Goal: Task Accomplishment & Management: Manage account settings

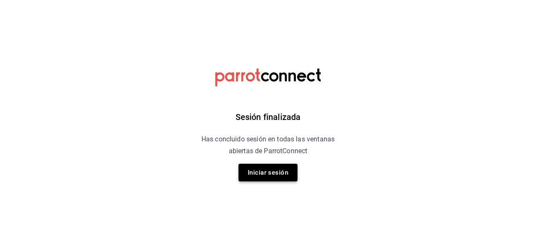
click at [276, 172] on button "Iniciar sesión" at bounding box center [267, 173] width 59 height 18
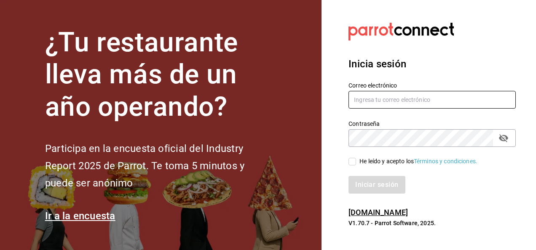
type input "[EMAIL_ADDRESS][PERSON_NAME][DOMAIN_NAME]"
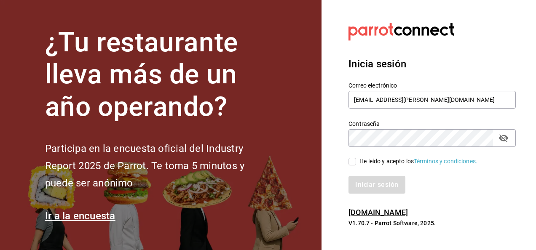
click at [352, 163] on input "He leído y acepto los Términos y condiciones." at bounding box center [352, 162] width 8 height 8
checkbox input "true"
click at [365, 185] on button "Iniciar sesión" at bounding box center [376, 185] width 57 height 18
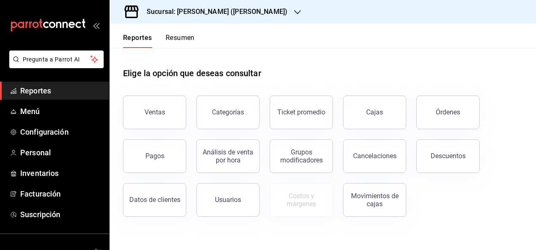
click at [44, 90] on span "Reportes" at bounding box center [61, 90] width 82 height 11
click at [157, 112] on div "Ventas" at bounding box center [154, 112] width 21 height 8
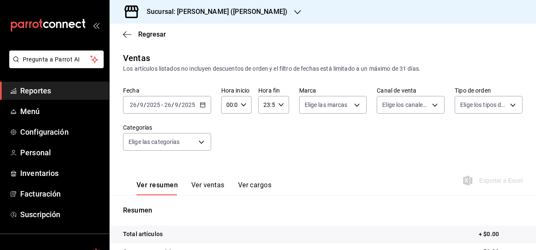
click at [184, 104] on input "2025" at bounding box center [188, 105] width 14 height 7
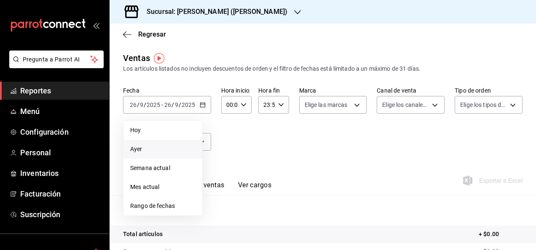
click at [137, 152] on span "Ayer" at bounding box center [162, 149] width 65 height 9
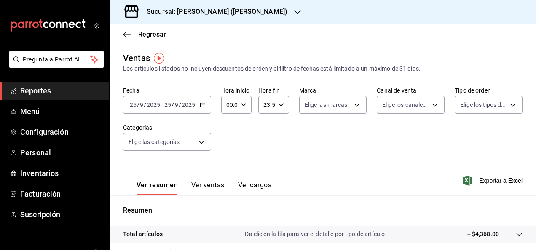
click at [209, 185] on button "Ver ventas" at bounding box center [207, 188] width 33 height 14
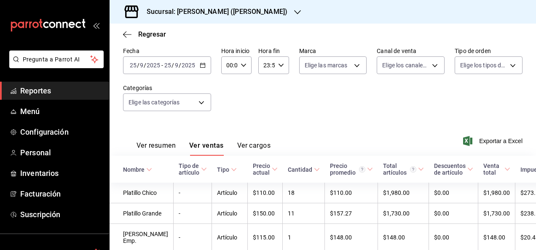
scroll to position [39, 0]
click at [243, 13] on div "Sucursal: [PERSON_NAME] ([PERSON_NAME])" at bounding box center [210, 12] width 188 height 24
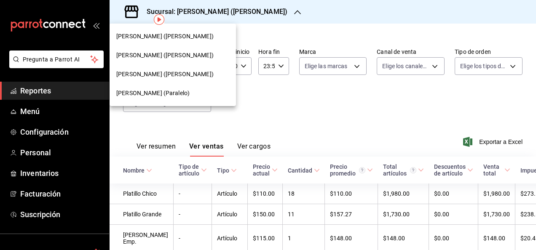
click at [154, 94] on span "[PERSON_NAME] (Paralelo)" at bounding box center [152, 93] width 73 height 9
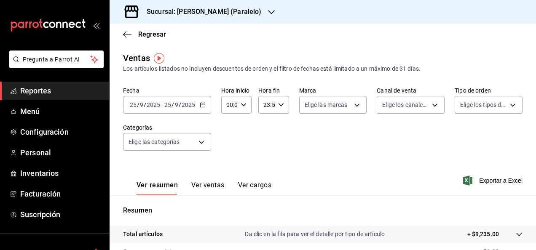
click at [219, 185] on button "Ver ventas" at bounding box center [207, 188] width 33 height 14
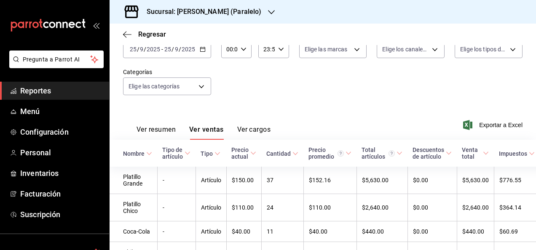
scroll to position [45, 0]
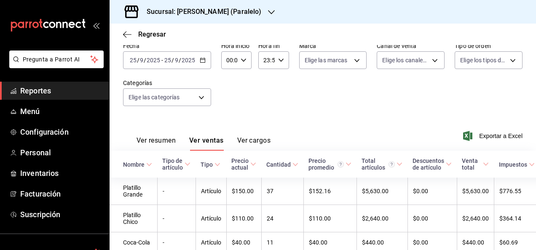
click at [236, 12] on div "Sucursal: [PERSON_NAME] (Paralelo)" at bounding box center [197, 12] width 162 height 24
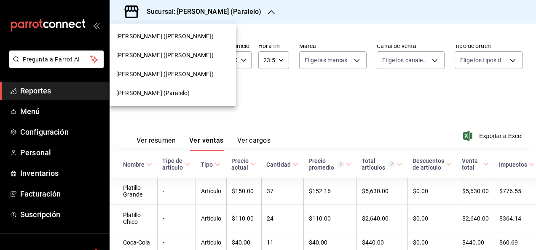
click at [163, 72] on span "[PERSON_NAME] ([PERSON_NAME])" at bounding box center [164, 74] width 97 height 9
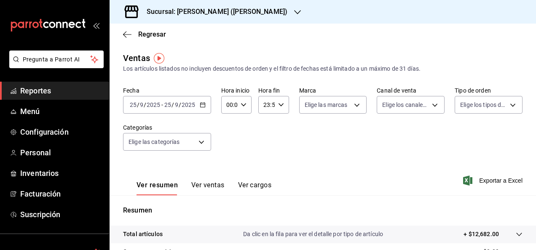
click at [209, 185] on button "Ver ventas" at bounding box center [207, 188] width 33 height 14
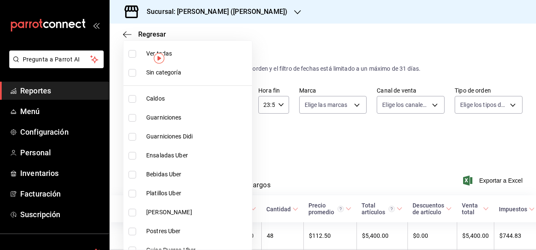
click at [195, 146] on body "Pregunta a Parrot AI Reportes Menú Configuración Personal Inventarios Facturaci…" at bounding box center [268, 125] width 536 height 250
click at [131, 54] on input "checkbox" at bounding box center [132, 54] width 8 height 8
checkbox input "true"
type input "98e615fa-9ff0-4008-a960-638f8e89b056,5f8a67d5-51f5-436d-b440-fe552d9df27c,df77f…"
checkbox input "true"
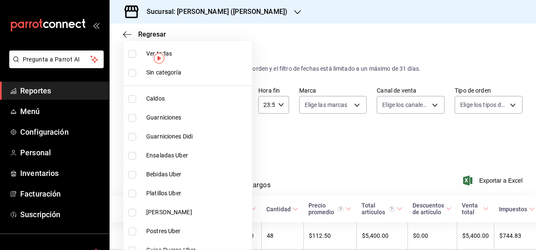
checkbox input "true"
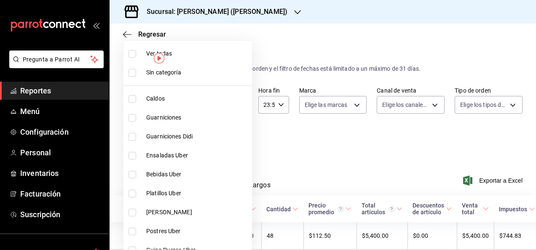
checkbox input "true"
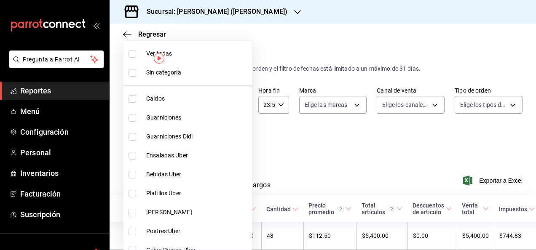
checkbox input "true"
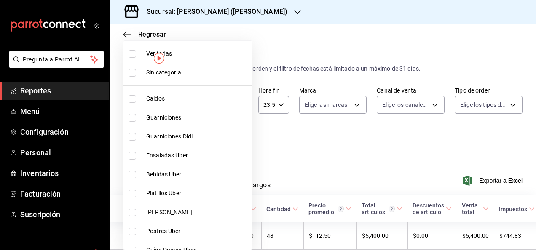
checkbox input "true"
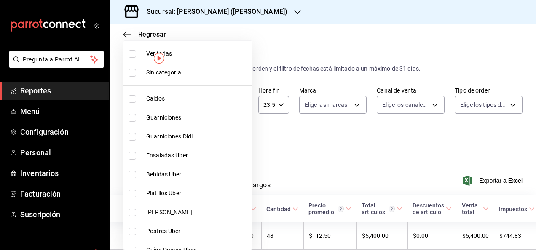
checkbox input "true"
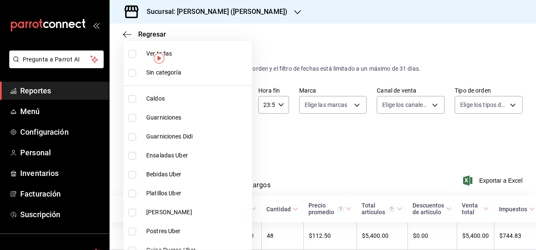
checkbox input "true"
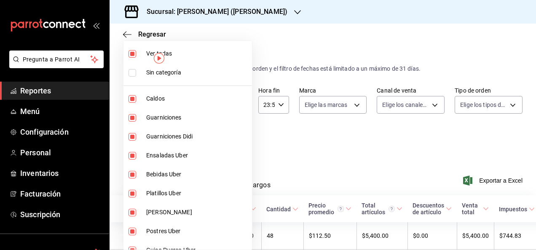
click at [256, 127] on div at bounding box center [268, 125] width 536 height 250
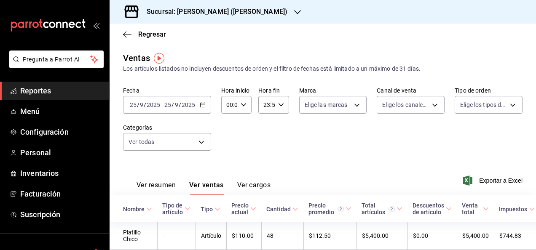
click at [188, 204] on span "Tipo de artículo" at bounding box center [176, 208] width 28 height 13
click at [397, 212] on icon at bounding box center [399, 209] width 6 height 6
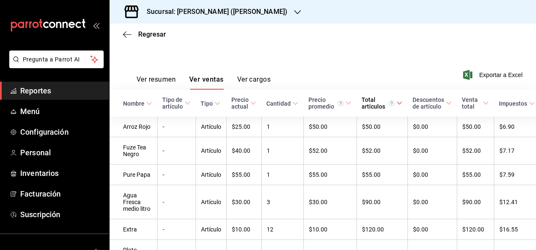
scroll to position [89, 0]
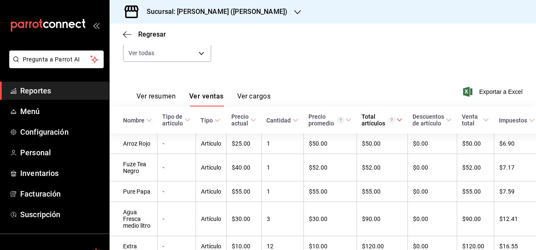
click at [162, 99] on button "Ver resumen" at bounding box center [155, 99] width 39 height 14
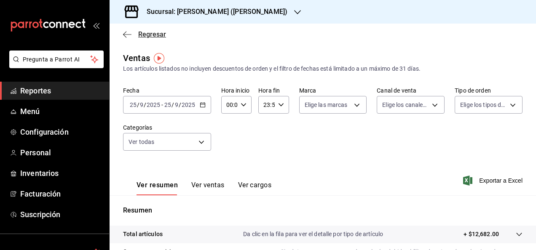
click at [126, 35] on icon "button" at bounding box center [127, 35] width 8 height 8
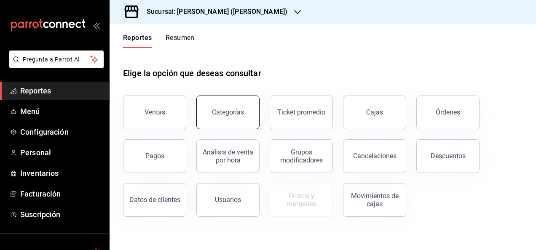
click at [237, 116] on button "Categorías" at bounding box center [227, 113] width 63 height 34
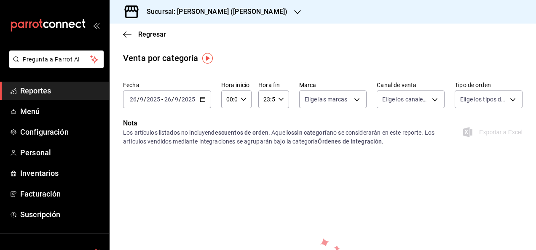
click at [180, 94] on div "[DATE] [DATE] - [DATE] [DATE]" at bounding box center [167, 100] width 88 height 18
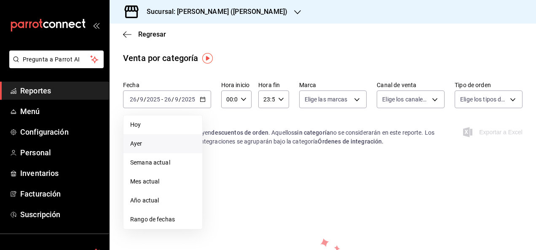
click at [147, 140] on span "Ayer" at bounding box center [162, 143] width 65 height 9
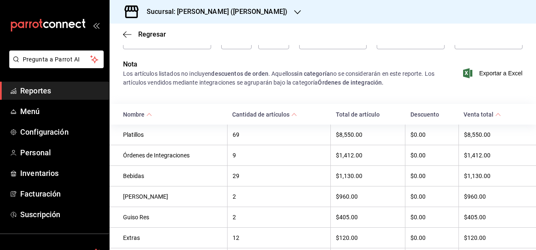
scroll to position [37, 0]
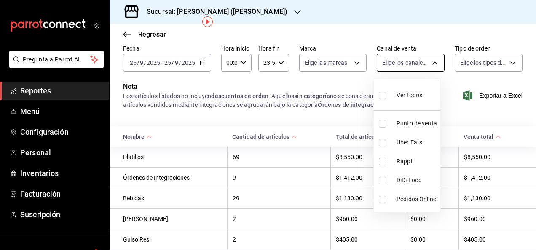
click at [421, 62] on body "Pregunta a Parrot AI Reportes Menú Configuración Personal Inventarios Facturaci…" at bounding box center [268, 125] width 536 height 250
click at [381, 145] on input "checkbox" at bounding box center [383, 143] width 8 height 8
checkbox input "true"
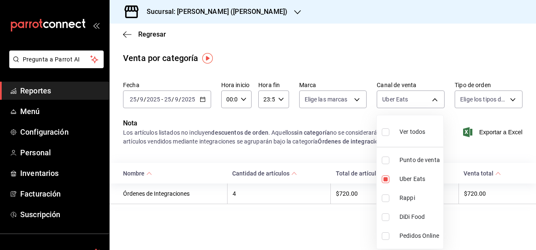
click at [386, 203] on li "Rappi" at bounding box center [410, 198] width 67 height 19
type input "UBER_EATS,RAPPI"
checkbox input "true"
click at [387, 223] on li "DiDi Food" at bounding box center [410, 217] width 67 height 19
type input "UBER_EATS,RAPPI,DIDI_FOOD"
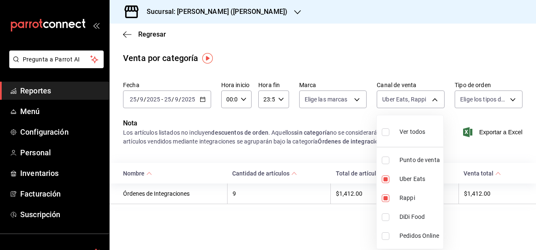
checkbox input "true"
click at [388, 197] on input "checkbox" at bounding box center [386, 199] width 8 height 8
checkbox input "false"
type input "UBER_EATS,DIDI_FOOD"
click at [386, 217] on input "checkbox" at bounding box center [386, 218] width 8 height 8
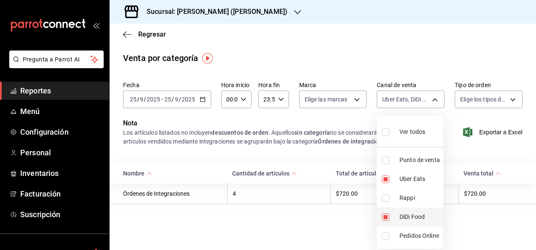
checkbox input "false"
type input "UBER_EATS"
click at [384, 181] on input "checkbox" at bounding box center [386, 180] width 8 height 8
checkbox input "false"
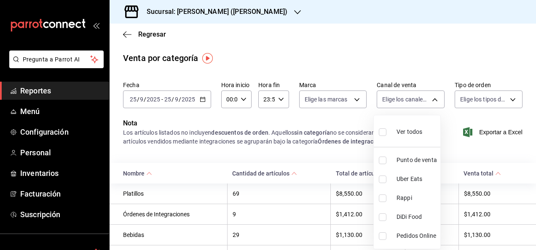
click at [390, 201] on li "Rappi" at bounding box center [407, 198] width 67 height 19
type input "RAPPI"
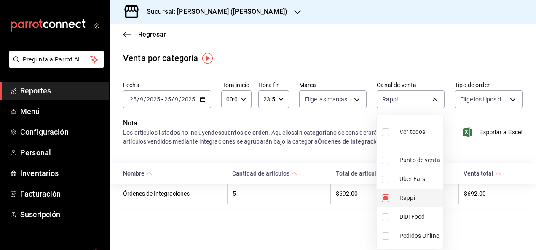
click at [390, 201] on label at bounding box center [387, 199] width 11 height 8
click at [389, 201] on input "checkbox" at bounding box center [386, 199] width 8 height 8
checkbox input "true"
type input "RAPPI"
click at [382, 216] on input "checkbox" at bounding box center [386, 218] width 8 height 8
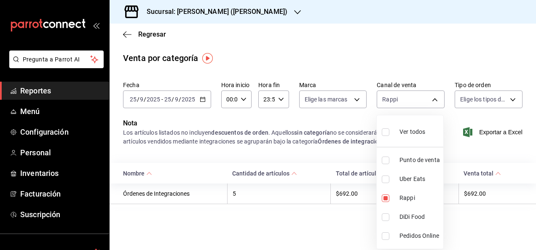
checkbox input "true"
type input "RAPPI,DIDI_FOOD"
click at [384, 195] on input "checkbox" at bounding box center [386, 199] width 8 height 8
checkbox input "false"
type input "DIDI_FOOD"
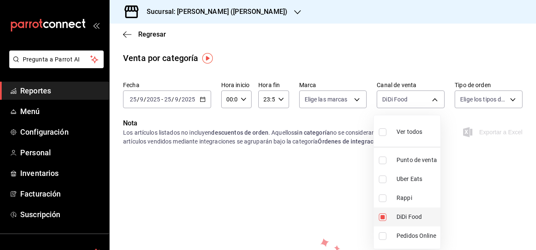
click at [385, 220] on input "checkbox" at bounding box center [383, 218] width 8 height 8
checkbox input "false"
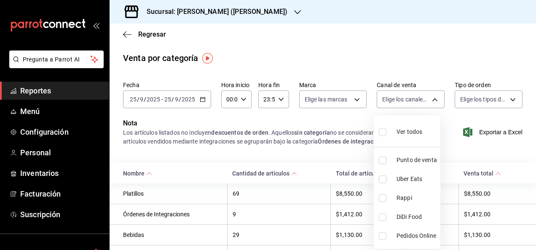
click at [388, 195] on label at bounding box center [384, 199] width 11 height 8
click at [386, 195] on input "checkbox" at bounding box center [383, 199] width 8 height 8
checkbox input "false"
click at [381, 198] on input "checkbox" at bounding box center [383, 199] width 8 height 8
checkbox input "true"
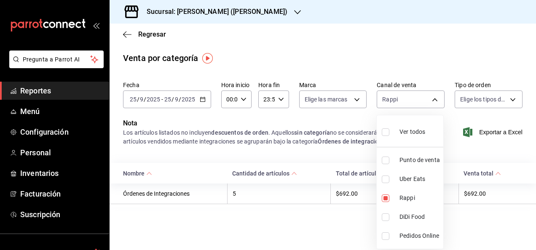
click at [380, 177] on li "Uber Eats" at bounding box center [410, 179] width 67 height 19
type input "RAPPI,UBER_EATS"
checkbox input "true"
click at [387, 159] on input "checkbox" at bounding box center [386, 161] width 8 height 8
checkbox input "true"
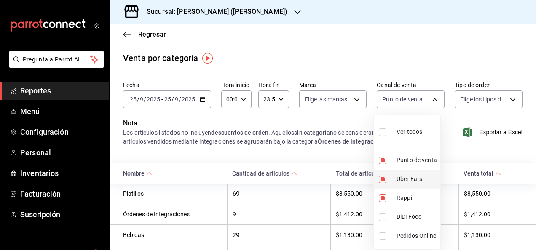
click at [385, 183] on li "Uber Eats" at bounding box center [407, 179] width 67 height 19
type input "RAPPI,PARROT"
checkbox input "false"
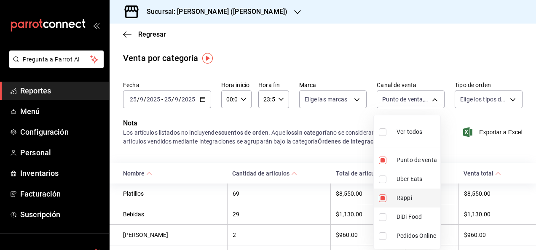
click at [383, 199] on input "checkbox" at bounding box center [383, 199] width 8 height 8
checkbox input "false"
type input "PARROT"
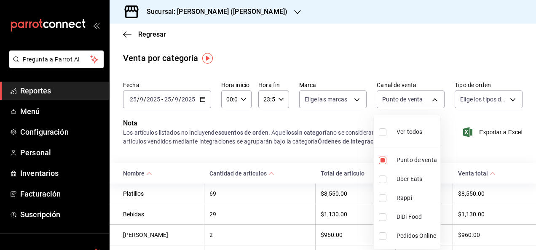
click at [307, 147] on div at bounding box center [268, 125] width 536 height 250
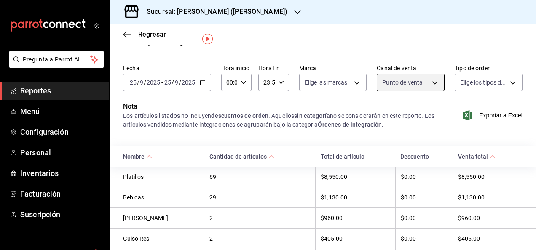
scroll to position [34, 0]
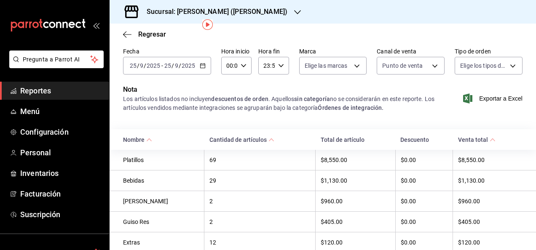
click at [269, 140] on \(Stroke\) at bounding box center [271, 140] width 5 height 3
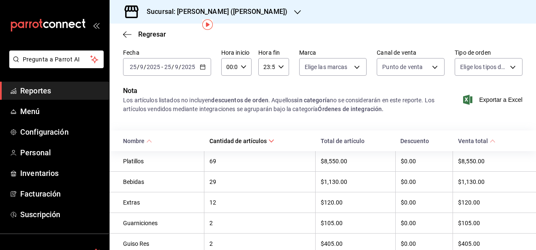
scroll to position [34, 0]
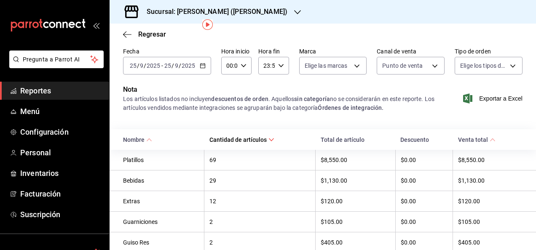
click at [135, 163] on div "Platillos" at bounding box center [161, 160] width 76 height 7
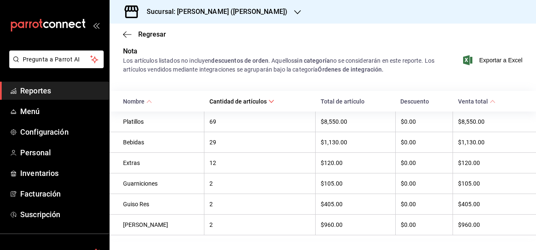
scroll to position [0, 0]
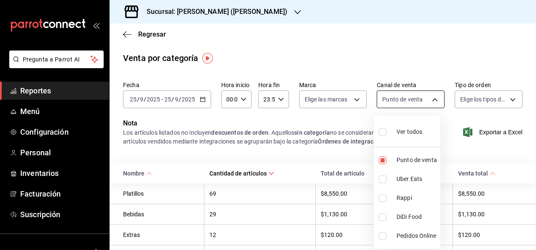
click at [417, 105] on body "Pregunta a Parrot AI Reportes Menú Configuración Personal Inventarios Facturaci…" at bounding box center [268, 125] width 536 height 250
click at [417, 105] on div at bounding box center [268, 125] width 536 height 250
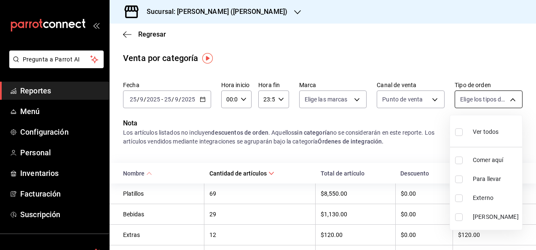
click at [481, 97] on body "Pregunta a Parrot AI Reportes Menú Configuración Personal Inventarios Facturaci…" at bounding box center [268, 125] width 536 height 250
click at [399, 71] on div at bounding box center [268, 125] width 536 height 250
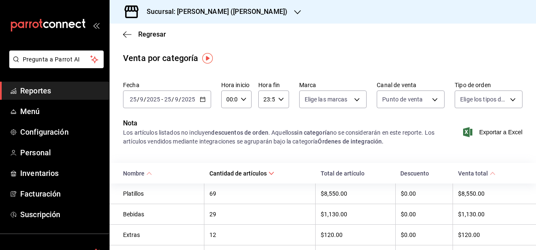
click at [195, 94] on div "[DATE] [DATE] - [DATE] [DATE]" at bounding box center [167, 100] width 88 height 18
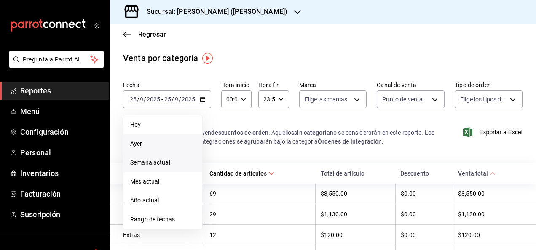
click at [150, 160] on span "Semana actual" at bounding box center [162, 162] width 65 height 9
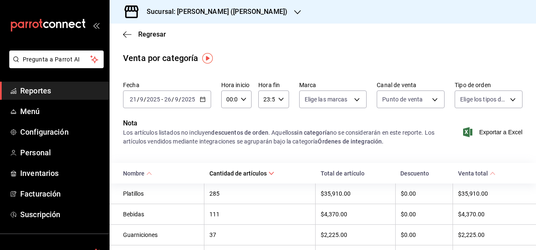
click at [202, 99] on icon "button" at bounding box center [203, 99] width 6 height 6
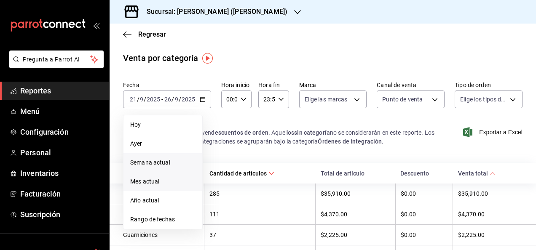
click at [145, 179] on span "Mes actual" at bounding box center [162, 181] width 65 height 9
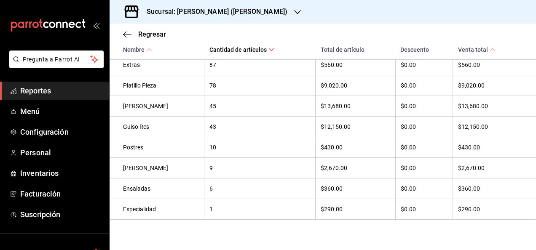
scroll to position [10, 0]
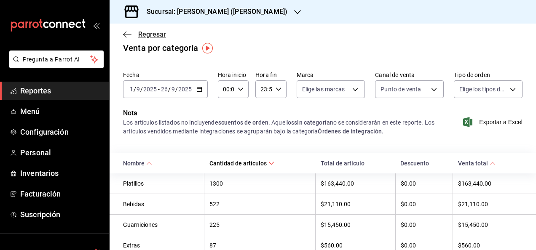
click at [137, 30] on span "Regresar" at bounding box center [144, 34] width 43 height 8
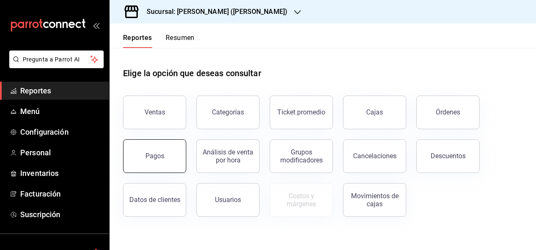
click at [157, 162] on button "Pagos" at bounding box center [154, 156] width 63 height 34
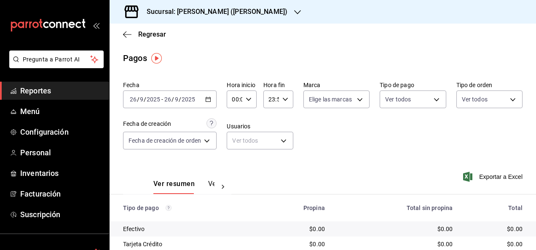
click at [179, 101] on span "/" at bounding box center [180, 99] width 3 height 7
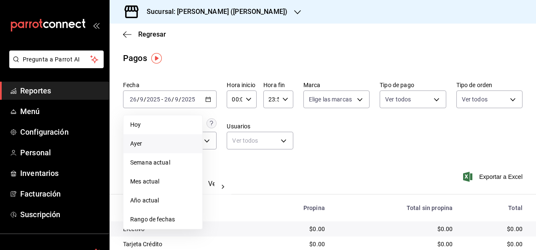
click at [144, 145] on span "Ayer" at bounding box center [162, 143] width 65 height 9
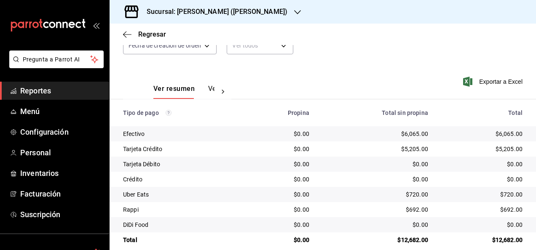
scroll to position [106, 0]
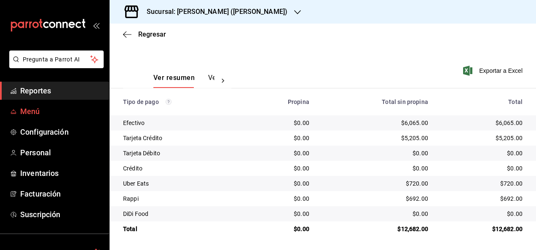
click at [29, 110] on span "Menú" at bounding box center [61, 111] width 82 height 11
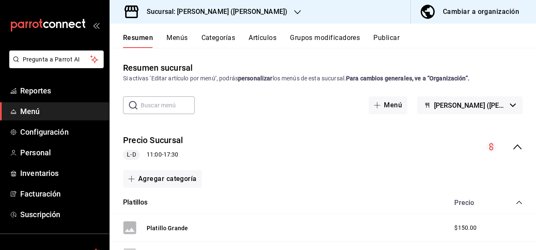
click at [219, 15] on h3 "Sucursal: [PERSON_NAME] ([PERSON_NAME])" at bounding box center [213, 12] width 147 height 10
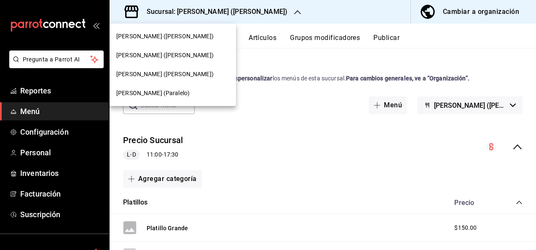
click at [154, 38] on span "[PERSON_NAME] ([PERSON_NAME])" at bounding box center [164, 36] width 97 height 9
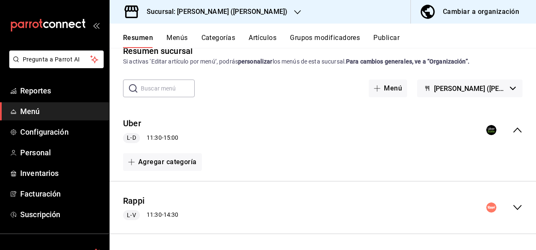
scroll to position [70, 0]
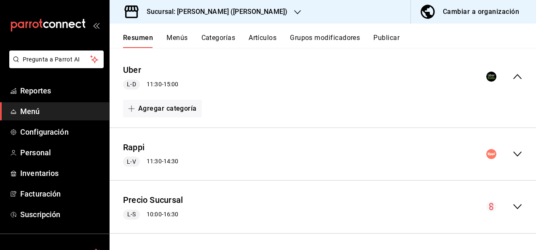
click at [512, 151] on icon "collapse-menu-row" at bounding box center [517, 154] width 10 height 10
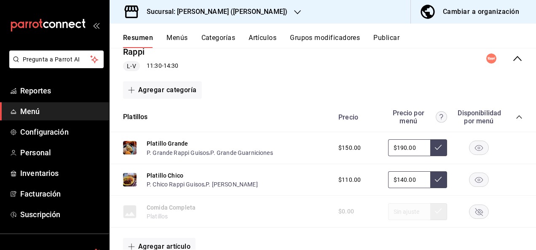
scroll to position [177, 0]
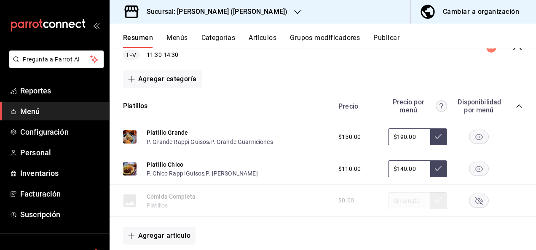
click at [516, 107] on icon "collapse-category-row" at bounding box center [518, 105] width 5 height 3
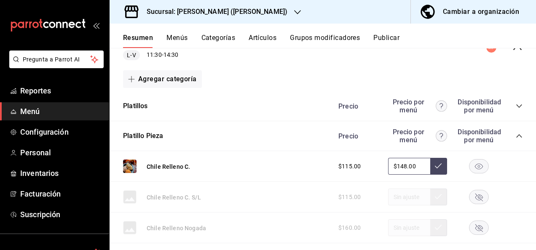
click at [516, 136] on icon "collapse-category-row" at bounding box center [519, 136] width 7 height 7
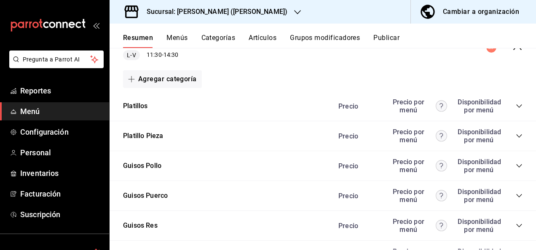
click at [516, 164] on icon "collapse-category-row" at bounding box center [519, 166] width 7 height 7
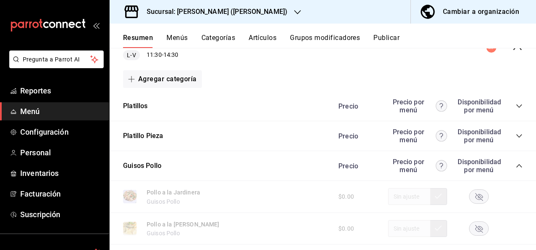
click at [516, 134] on icon "collapse-category-row" at bounding box center [519, 136] width 7 height 7
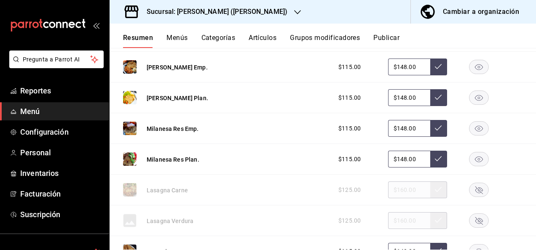
scroll to position [514, 0]
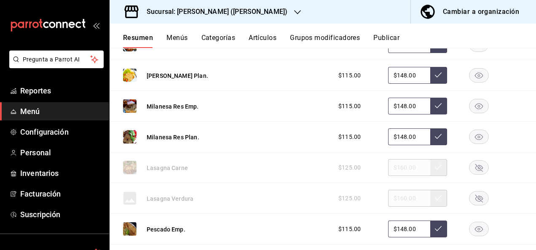
click at [479, 161] on rect "button" at bounding box center [478, 168] width 19 height 14
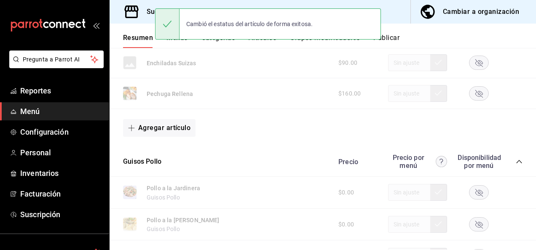
scroll to position [874, 0]
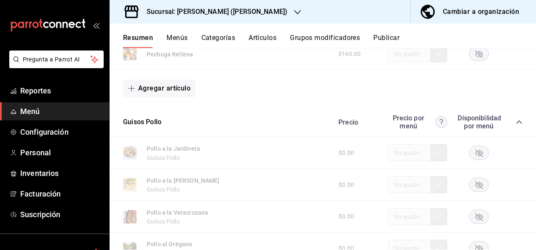
click at [516, 120] on icon "collapse-category-row" at bounding box center [519, 122] width 7 height 7
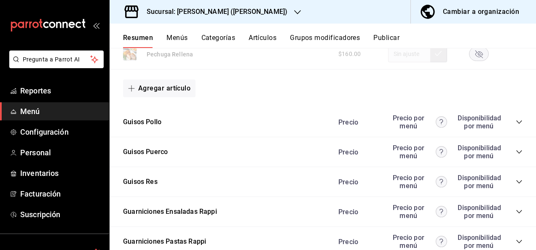
click at [516, 150] on icon "collapse-category-row" at bounding box center [519, 152] width 7 height 7
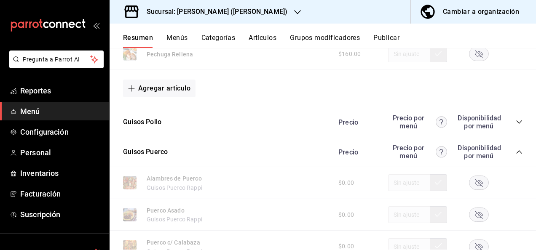
click at [473, 240] on rect "button" at bounding box center [478, 247] width 19 height 14
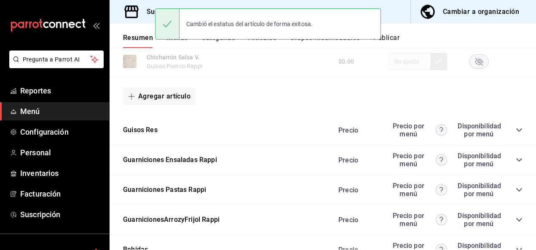
scroll to position [1356, 0]
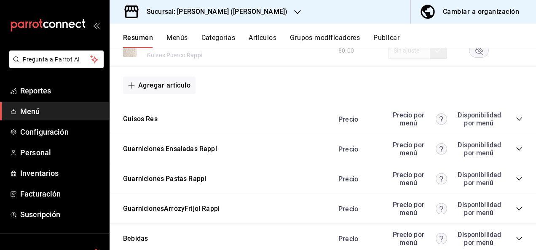
click at [516, 177] on icon "collapse-category-row" at bounding box center [519, 179] width 7 height 7
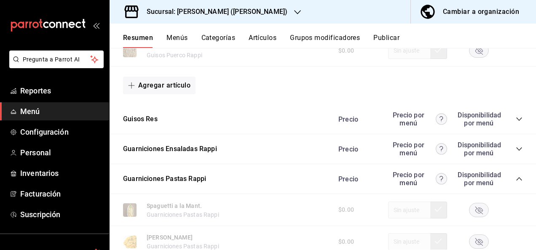
click at [516, 178] on icon "collapse-category-row" at bounding box center [518, 178] width 5 height 3
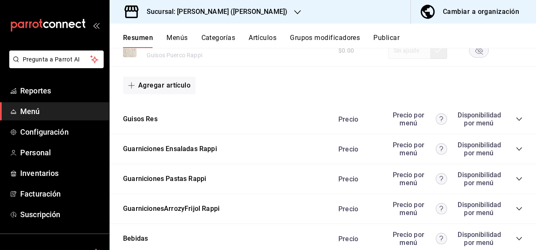
click at [394, 37] on button "Publicar" at bounding box center [386, 41] width 26 height 14
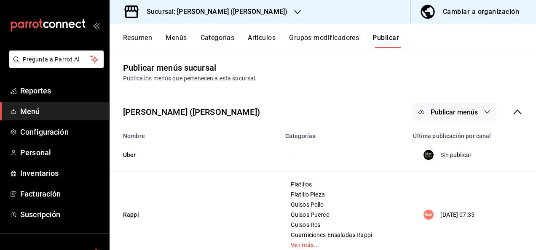
click at [465, 113] on span "Publicar menús" at bounding box center [454, 112] width 47 height 8
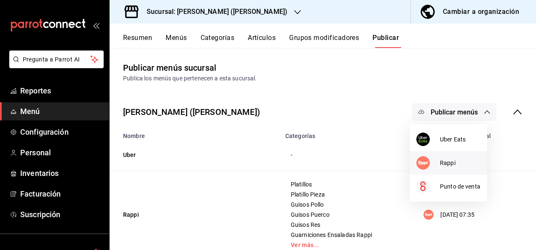
click at [439, 167] on div at bounding box center [428, 162] width 24 height 13
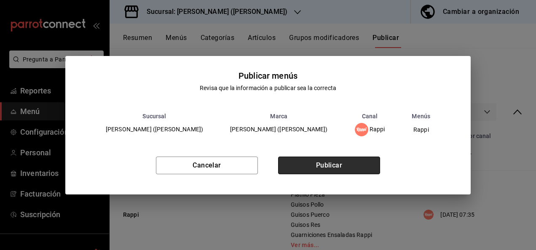
click at [330, 164] on button "Publicar" at bounding box center [329, 166] width 102 height 18
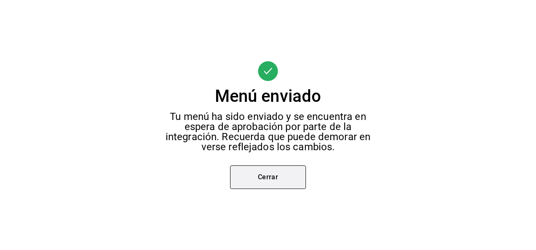
click at [247, 174] on button "Cerrar" at bounding box center [268, 178] width 76 height 24
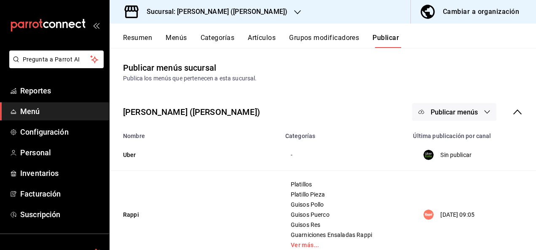
click at [294, 9] on icon "button" at bounding box center [297, 12] width 7 height 7
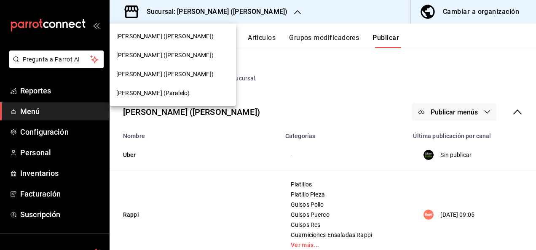
click at [143, 90] on span "[PERSON_NAME] (Paralelo)" at bounding box center [152, 93] width 73 height 9
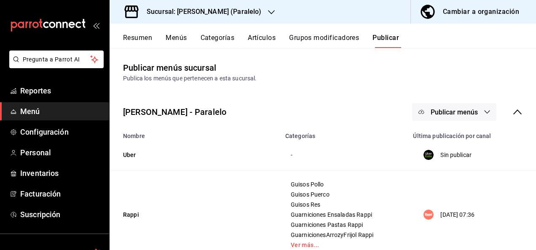
click at [136, 39] on button "Resumen" at bounding box center [137, 41] width 29 height 14
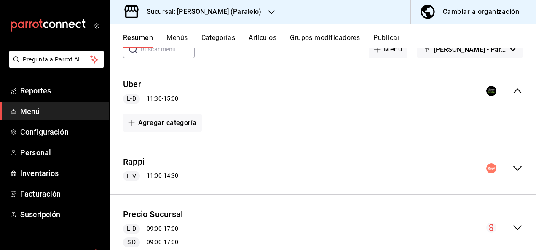
scroll to position [84, 0]
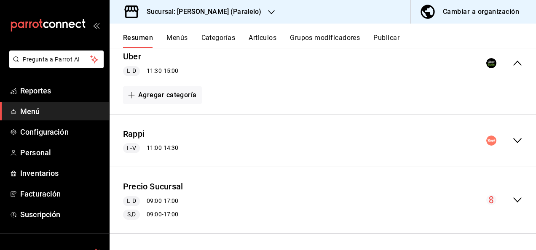
click at [513, 142] on icon "collapse-menu-row" at bounding box center [517, 140] width 8 height 5
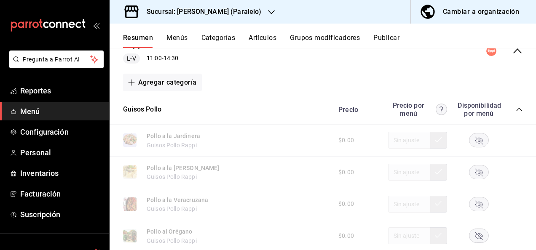
scroll to position [213, 0]
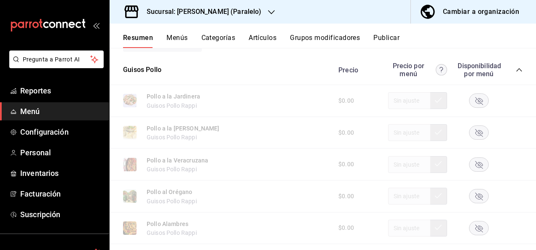
click at [516, 70] on icon "collapse-category-row" at bounding box center [519, 70] width 7 height 7
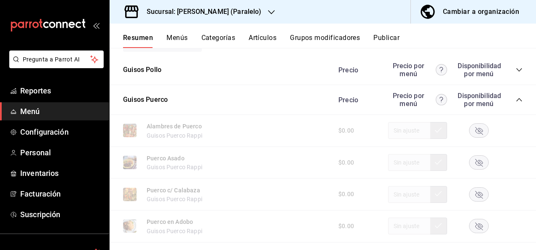
click at [471, 200] on rect "button" at bounding box center [478, 194] width 19 height 14
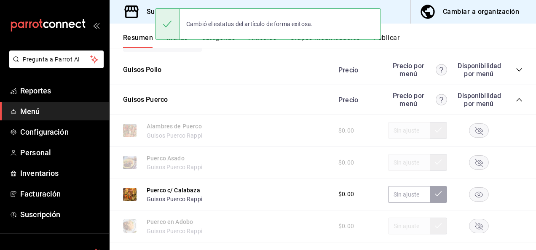
click at [516, 98] on icon "collapse-category-row" at bounding box center [519, 99] width 7 height 7
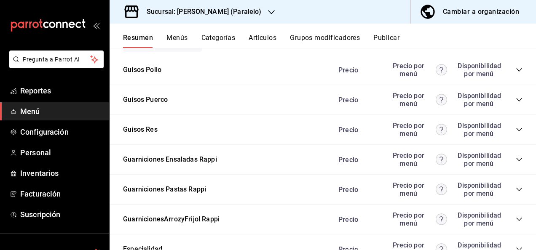
click at [516, 130] on icon "collapse-category-row" at bounding box center [519, 129] width 7 height 7
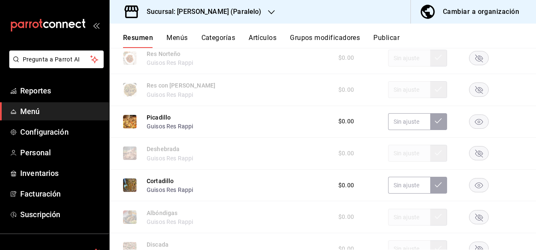
scroll to position [589, 0]
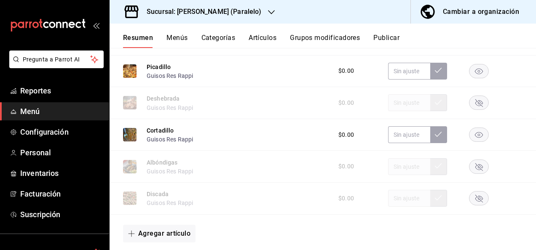
click at [469, 194] on rect "button" at bounding box center [478, 199] width 19 height 14
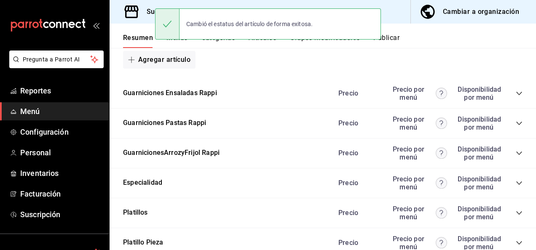
scroll to position [803, 0]
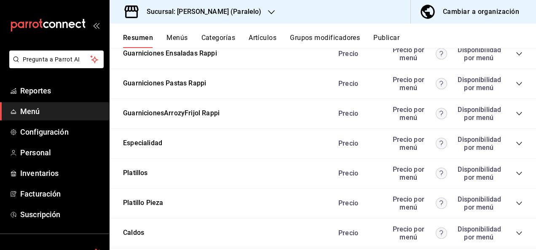
click at [390, 39] on button "Publicar" at bounding box center [386, 41] width 26 height 14
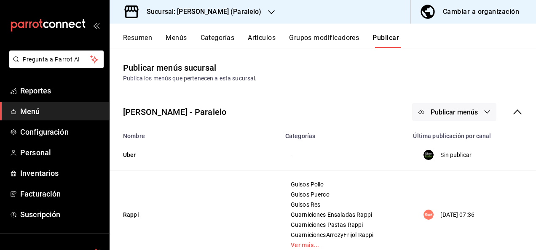
click at [472, 116] on button "Publicar menús" at bounding box center [454, 112] width 84 height 18
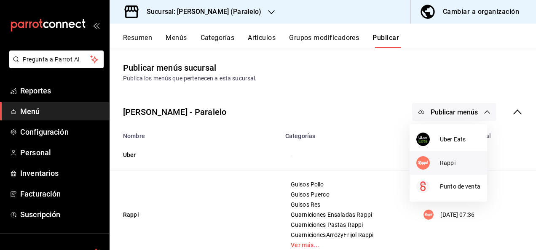
click at [442, 160] on span "Rappi" at bounding box center [460, 163] width 40 height 9
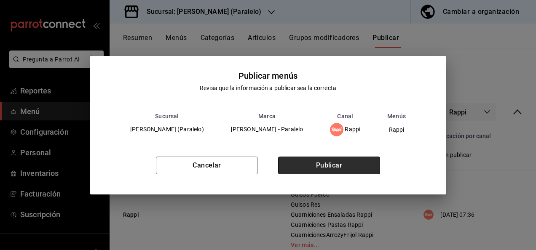
click at [350, 158] on button "Publicar" at bounding box center [329, 166] width 102 height 18
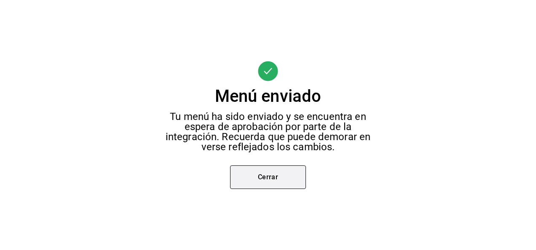
click at [265, 177] on button "Cerrar" at bounding box center [268, 178] width 76 height 24
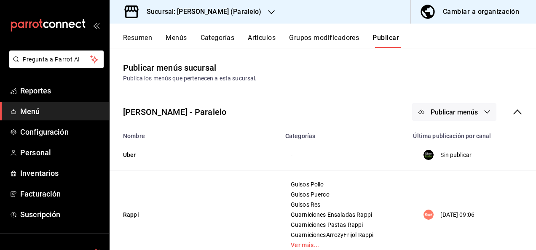
click at [268, 10] on icon "button" at bounding box center [271, 12] width 7 height 7
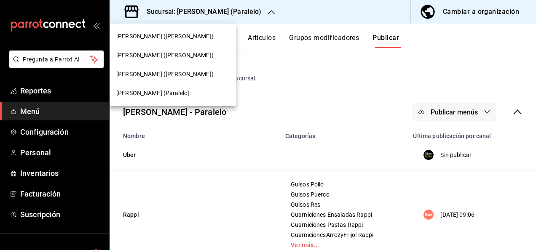
click at [160, 73] on span "[PERSON_NAME] ([PERSON_NAME])" at bounding box center [164, 74] width 97 height 9
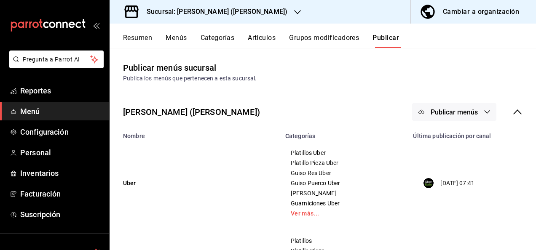
click at [139, 37] on button "Resumen" at bounding box center [137, 41] width 29 height 14
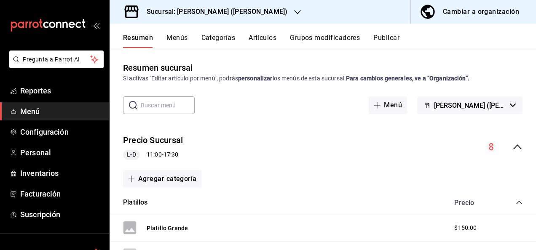
click at [512, 144] on icon "collapse-menu-row" at bounding box center [517, 147] width 10 height 10
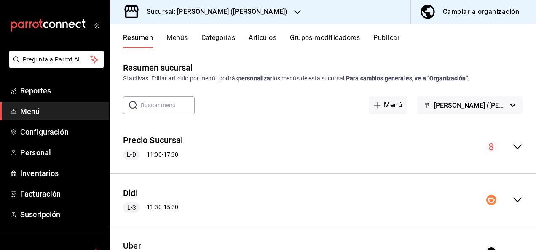
click at [512, 196] on icon "collapse-menu-row" at bounding box center [517, 200] width 10 height 10
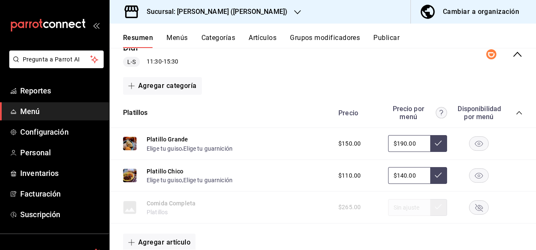
scroll to position [185, 0]
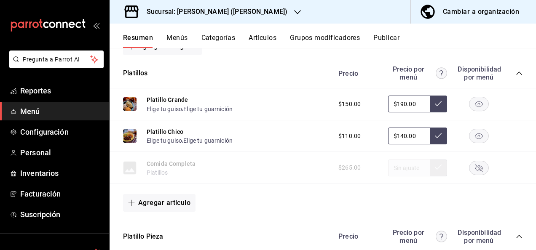
click at [516, 70] on icon "collapse-category-row" at bounding box center [519, 73] width 7 height 7
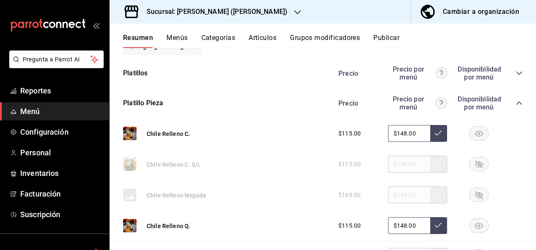
click at [516, 102] on icon "collapse-category-row" at bounding box center [519, 103] width 7 height 7
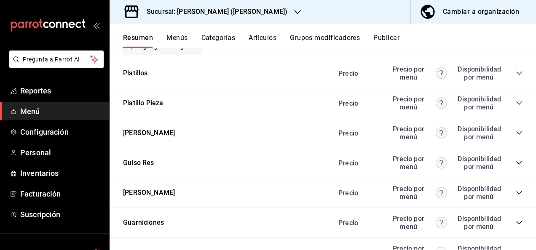
click at [516, 161] on icon "collapse-category-row" at bounding box center [519, 163] width 7 height 7
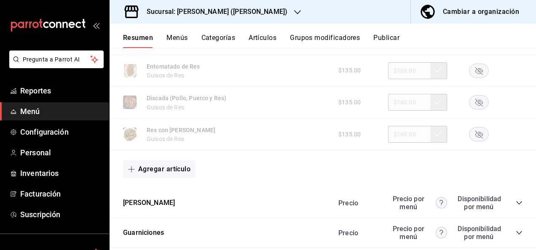
scroll to position [629, 0]
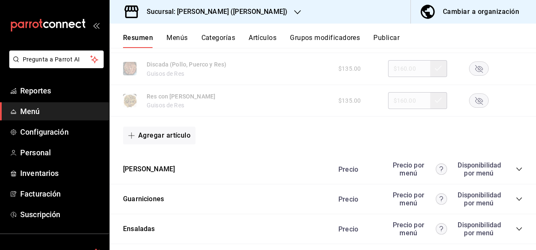
click at [478, 73] on rect "button" at bounding box center [478, 69] width 19 height 14
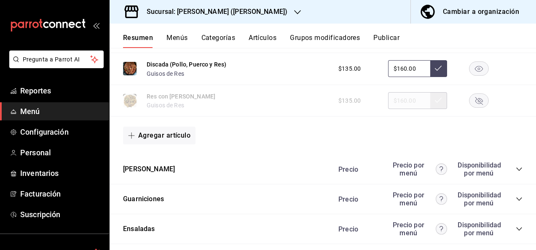
click at [508, 170] on div "Precio Precio por menú Disponibilidad por menú" at bounding box center [426, 169] width 193 height 16
click at [516, 171] on icon "collapse-category-row" at bounding box center [519, 169] width 7 height 7
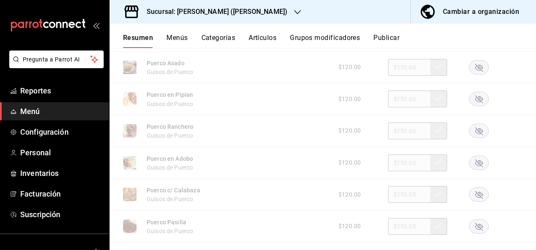
scroll to position [865, 0]
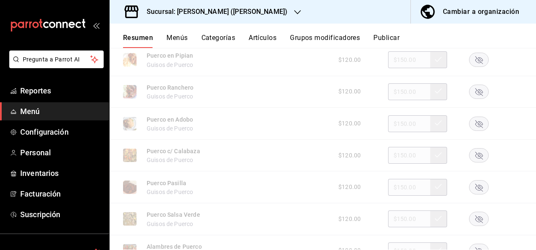
click at [475, 157] on icon "button" at bounding box center [479, 156] width 8 height 8
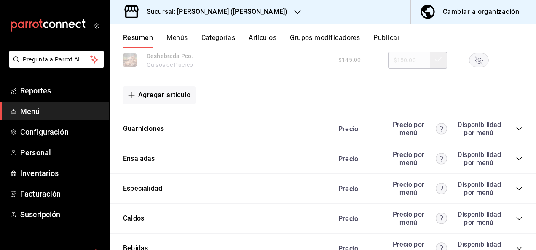
scroll to position [1163, 0]
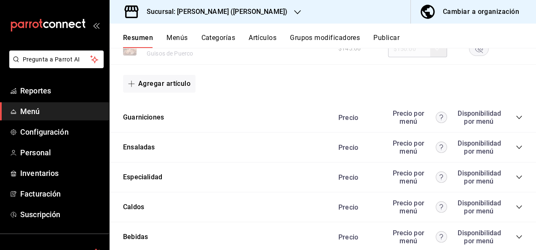
click at [392, 37] on button "Publicar" at bounding box center [386, 41] width 26 height 14
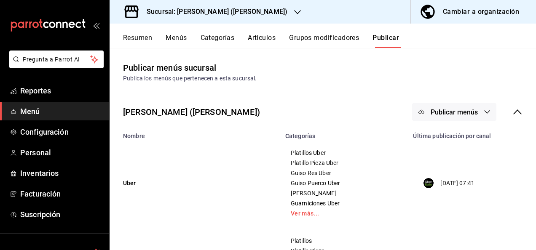
click at [142, 35] on button "Resumen" at bounding box center [137, 41] width 29 height 14
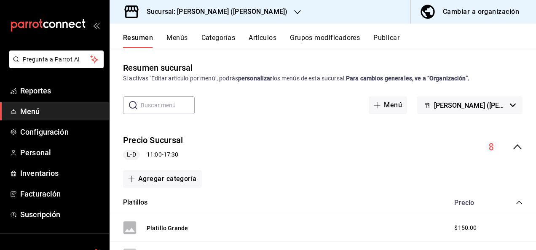
click at [513, 147] on icon "collapse-menu-row" at bounding box center [517, 146] width 8 height 5
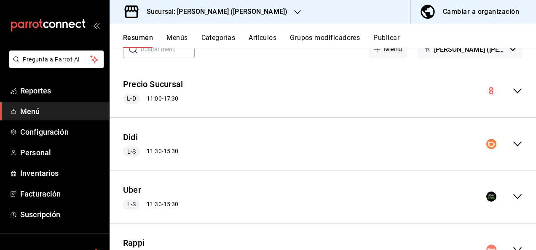
scroll to position [84, 0]
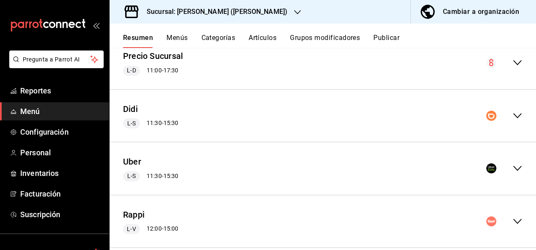
click at [512, 168] on icon "collapse-menu-row" at bounding box center [517, 168] width 10 height 10
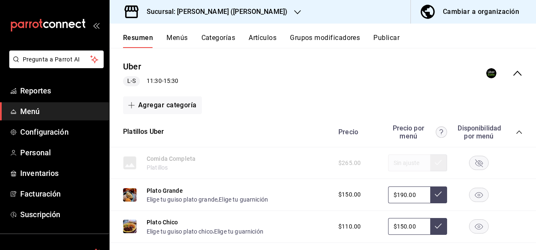
scroll to position [202, 0]
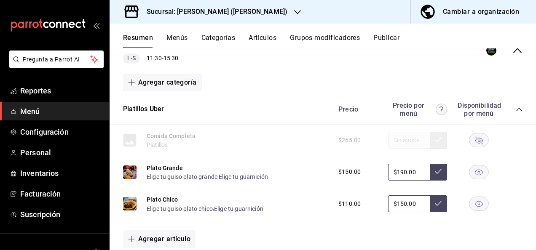
click at [516, 110] on icon "collapse-category-row" at bounding box center [519, 109] width 7 height 7
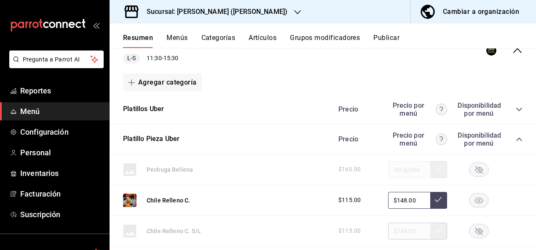
click at [516, 140] on icon "collapse-category-row" at bounding box center [519, 139] width 7 height 7
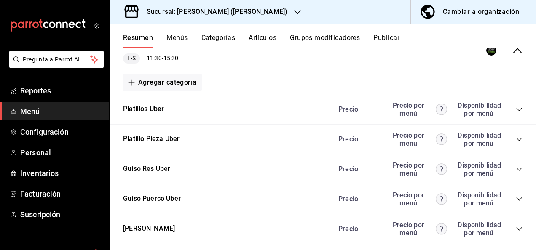
click at [516, 169] on icon "collapse-category-row" at bounding box center [519, 169] width 7 height 7
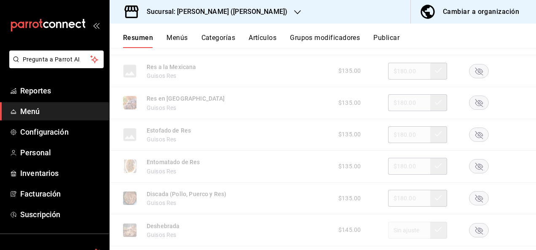
scroll to position [550, 0]
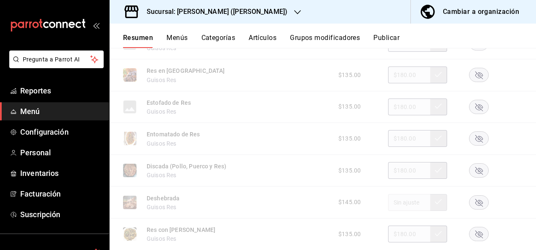
click at [473, 169] on rect "button" at bounding box center [478, 170] width 19 height 14
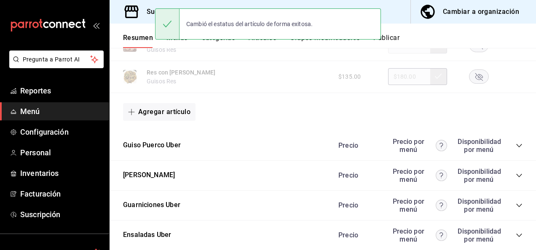
scroll to position [747, 0]
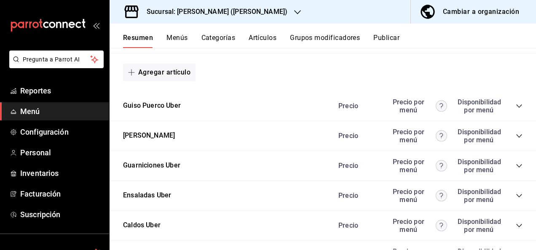
click at [516, 108] on icon "collapse-category-row" at bounding box center [519, 106] width 7 height 7
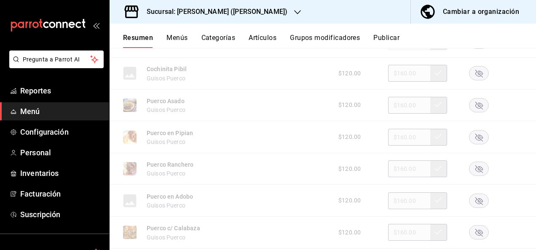
scroll to position [887, 0]
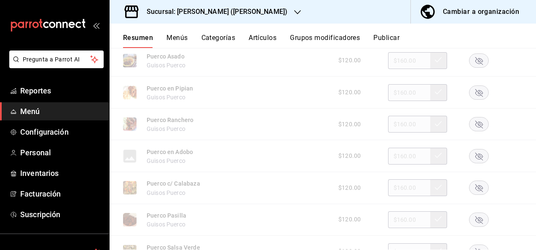
click at [469, 189] on rect "button" at bounding box center [478, 188] width 19 height 14
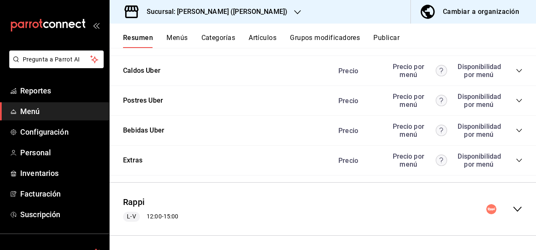
scroll to position [1362, 0]
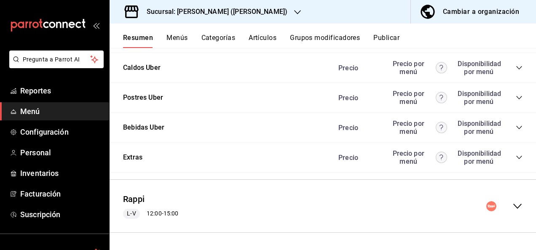
click at [512, 204] on icon "collapse-menu-row" at bounding box center [517, 206] width 10 height 10
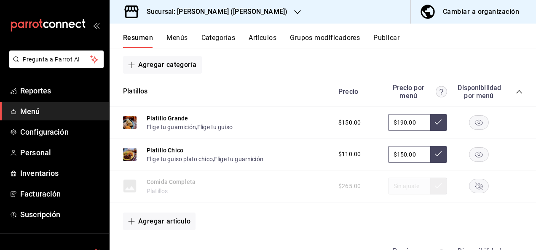
scroll to position [1541, 0]
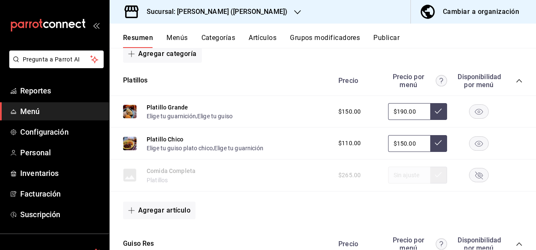
click at [516, 84] on icon "collapse-category-row" at bounding box center [519, 81] width 7 height 7
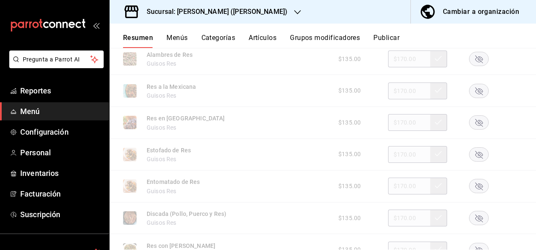
scroll to position [1822, 0]
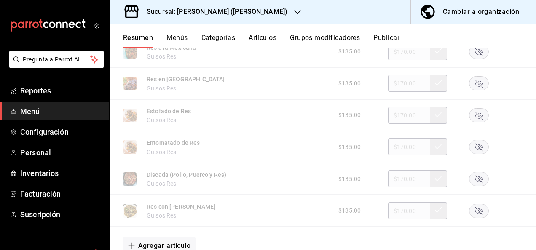
click at [471, 184] on rect "button" at bounding box center [478, 179] width 19 height 14
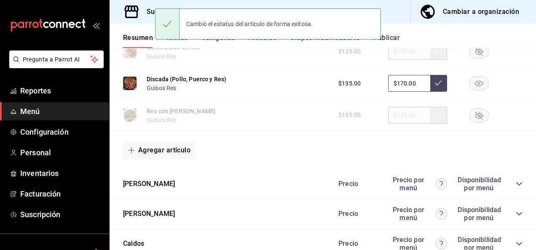
scroll to position [1996, 0]
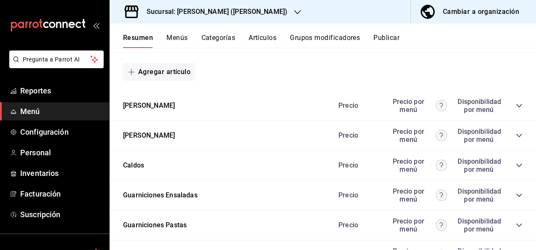
click at [516, 139] on icon "collapse-category-row" at bounding box center [519, 135] width 7 height 7
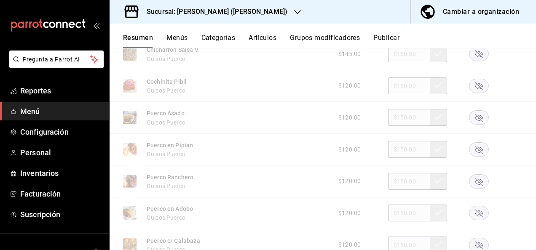
scroll to position [2125, 0]
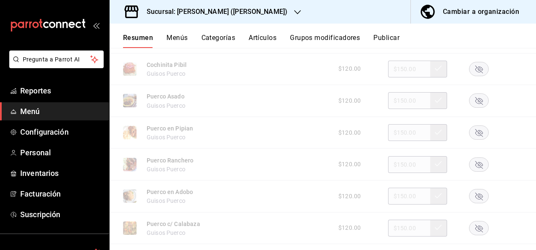
click at [474, 235] on rect "button" at bounding box center [478, 228] width 19 height 14
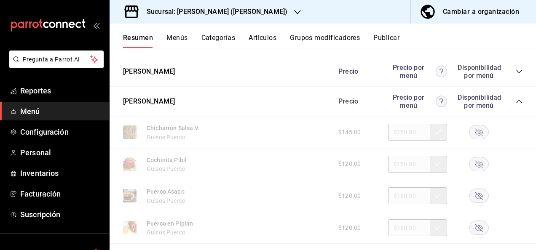
scroll to position [1991, 0]
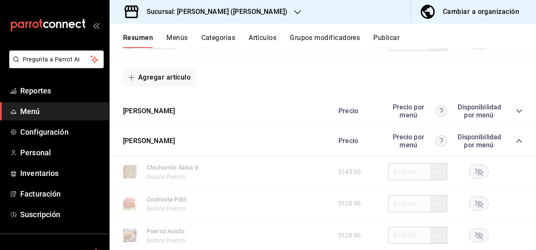
click at [516, 115] on icon "collapse-category-row" at bounding box center [519, 111] width 7 height 7
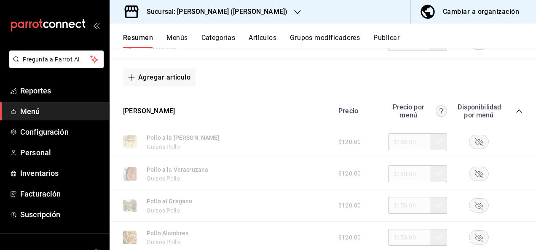
click at [471, 180] on rect "button" at bounding box center [478, 174] width 19 height 14
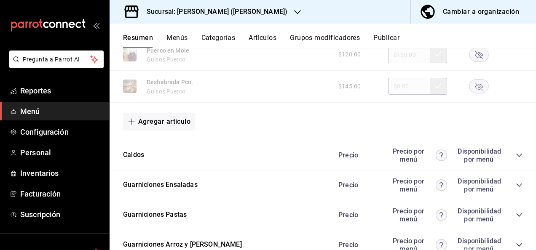
scroll to position [2985, 0]
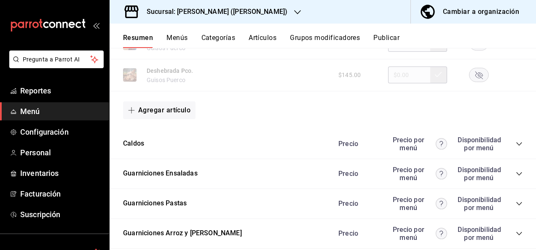
click at [516, 206] on icon "collapse-category-row" at bounding box center [518, 203] width 5 height 3
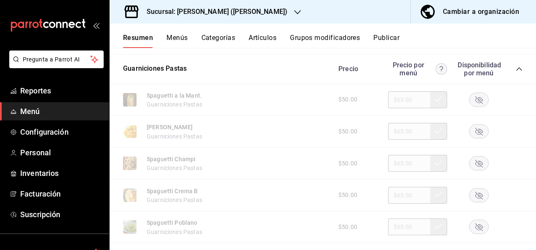
scroll to position [3159, 0]
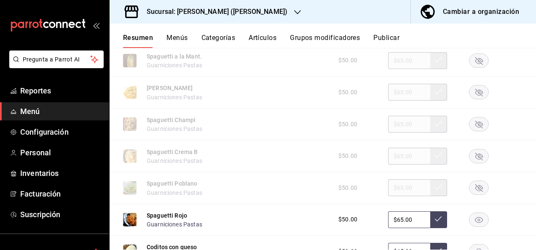
click at [475, 65] on icon "button" at bounding box center [479, 61] width 8 height 8
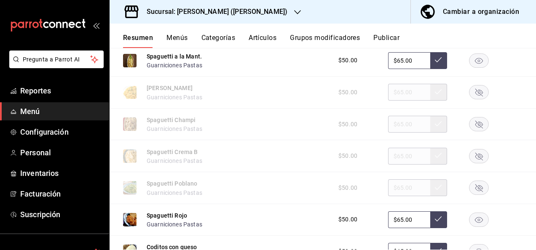
click at [395, 37] on button "Publicar" at bounding box center [386, 41] width 26 height 14
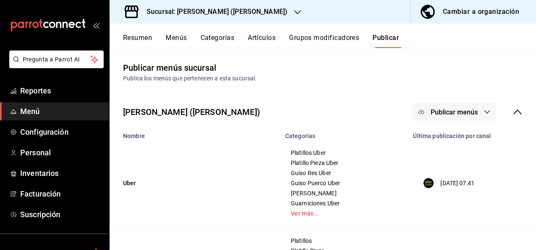
click at [461, 109] on span "Publicar menús" at bounding box center [454, 112] width 47 height 8
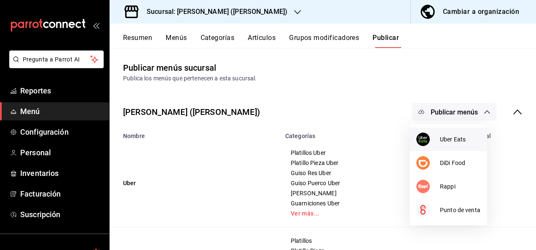
click at [447, 139] on span "Uber Eats" at bounding box center [460, 139] width 40 height 9
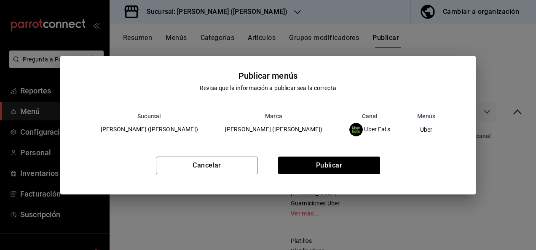
click at [345, 174] on div "Cancelar Publicar" at bounding box center [268, 168] width 416 height 51
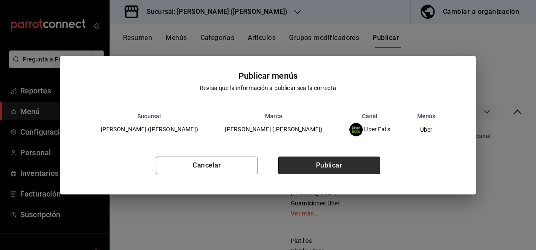
click at [338, 168] on button "Publicar" at bounding box center [329, 166] width 102 height 18
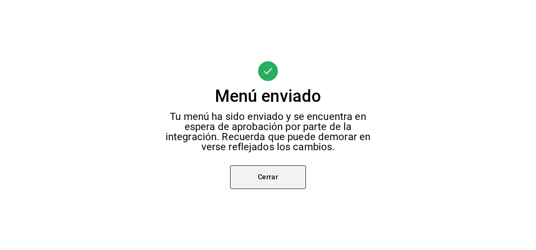
click at [279, 168] on button "Cerrar" at bounding box center [268, 178] width 76 height 24
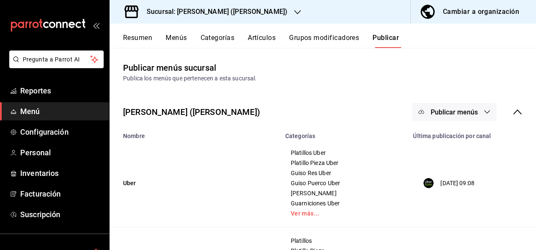
click at [471, 111] on span "Publicar menús" at bounding box center [454, 112] width 47 height 8
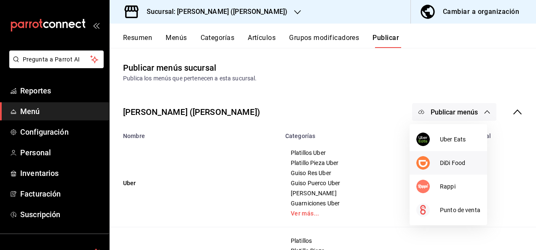
click at [451, 161] on span "DiDi Food" at bounding box center [460, 163] width 40 height 9
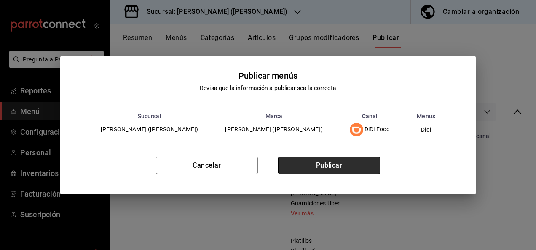
click at [333, 173] on button "Publicar" at bounding box center [329, 166] width 102 height 18
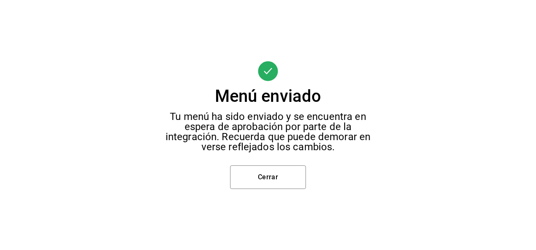
click at [269, 189] on div "Menú enviado Tu menú ha sido enviado y se encuentra en espera de aprobación por…" at bounding box center [268, 125] width 536 height 250
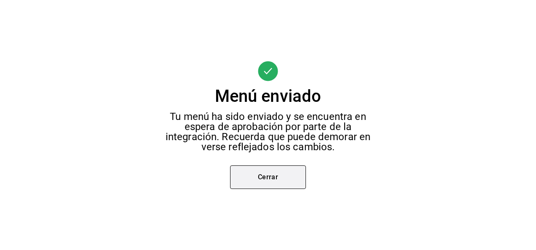
click at [267, 180] on button "Cerrar" at bounding box center [268, 178] width 76 height 24
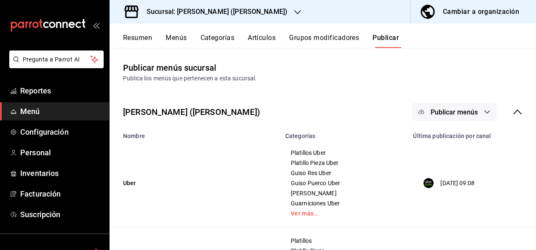
click at [484, 110] on icon "button" at bounding box center [487, 112] width 7 height 7
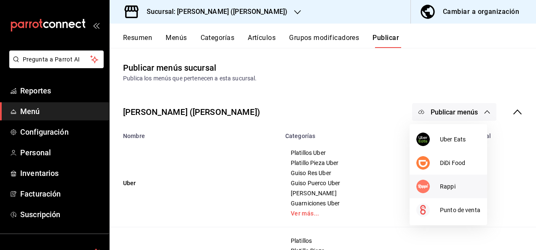
click at [442, 189] on span "Rappi" at bounding box center [460, 186] width 40 height 9
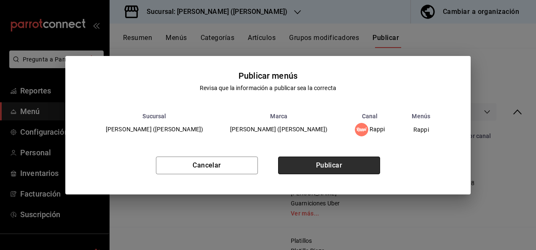
click at [344, 162] on button "Publicar" at bounding box center [329, 166] width 102 height 18
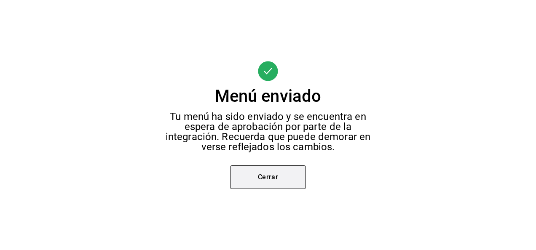
click at [266, 184] on button "Cerrar" at bounding box center [268, 178] width 76 height 24
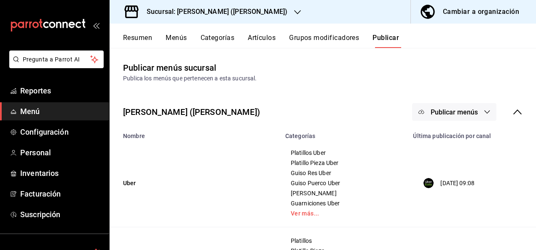
click at [138, 37] on button "Resumen" at bounding box center [137, 41] width 29 height 14
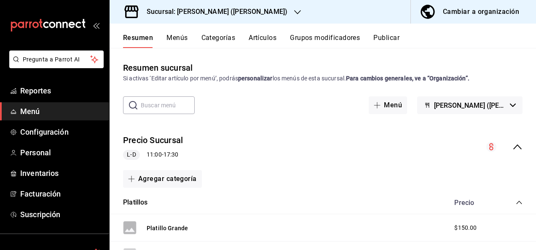
click at [516, 205] on icon "collapse-category-row" at bounding box center [519, 202] width 7 height 7
click at [516, 225] on icon "collapse-category-row" at bounding box center [519, 226] width 7 height 7
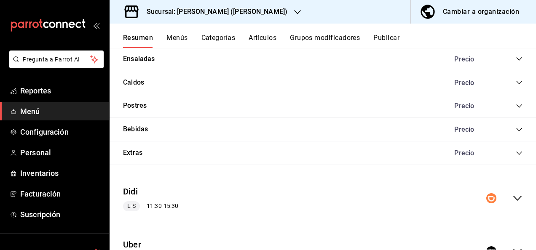
scroll to position [230, 0]
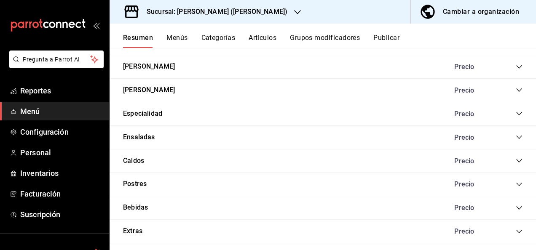
click at [516, 160] on icon "collapse-category-row" at bounding box center [519, 161] width 7 height 7
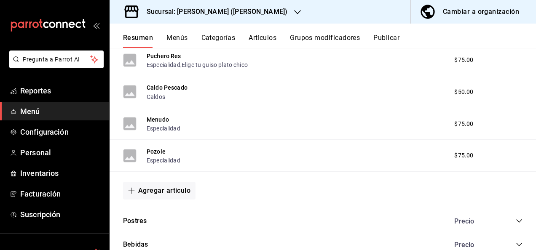
scroll to position [1061, 0]
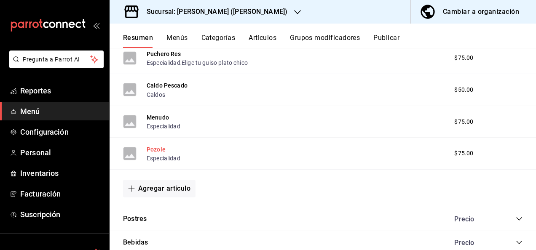
click at [155, 151] on button "Pozole" at bounding box center [156, 149] width 19 height 8
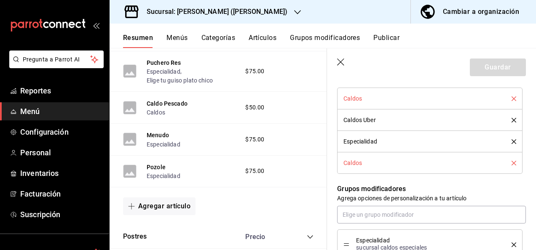
scroll to position [410, 0]
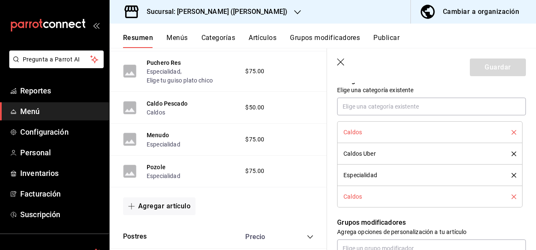
click at [511, 152] on icon "delete" at bounding box center [513, 154] width 5 height 5
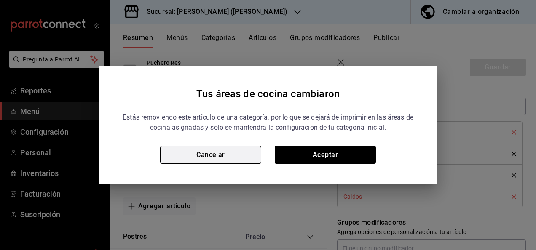
click at [246, 158] on button "Cancelar" at bounding box center [210, 155] width 101 height 18
type textarea "x"
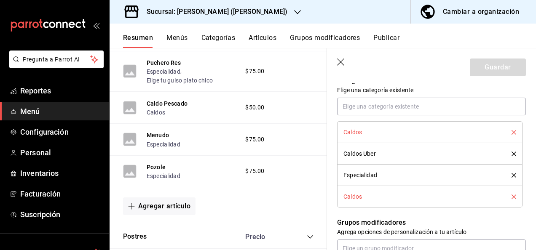
click at [344, 62] on icon "button" at bounding box center [341, 63] width 8 height 8
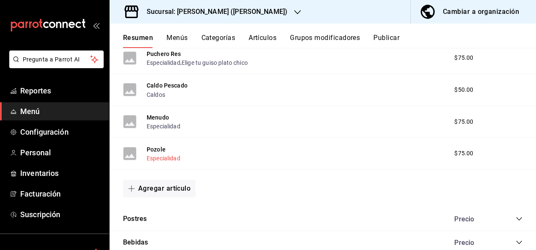
click at [159, 160] on button "Especialidad" at bounding box center [164, 158] width 34 height 8
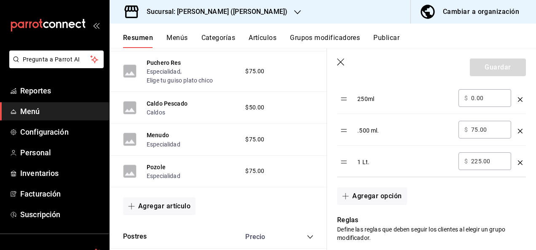
scroll to position [275, 0]
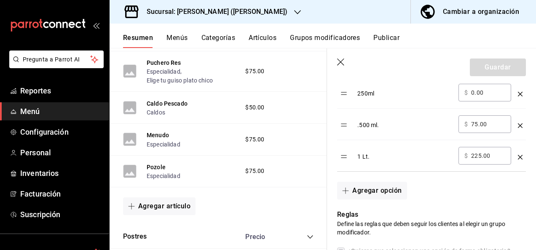
click at [337, 63] on icon "button" at bounding box center [341, 63] width 8 height 8
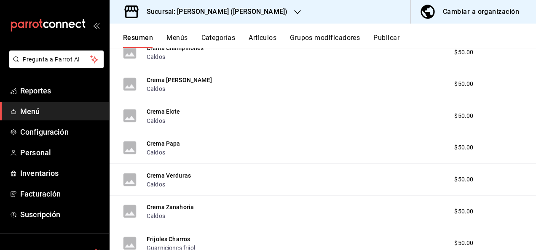
scroll to position [443, 0]
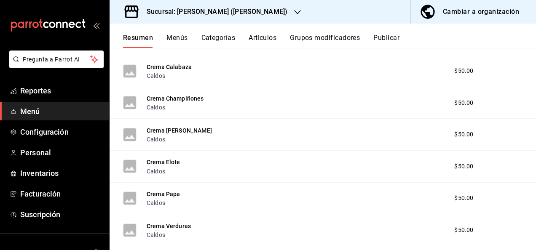
click at [533, 48] on div "Resumen Menús Categorías Artículos Grupos modificadores Publicar" at bounding box center [329, 41] width 413 height 14
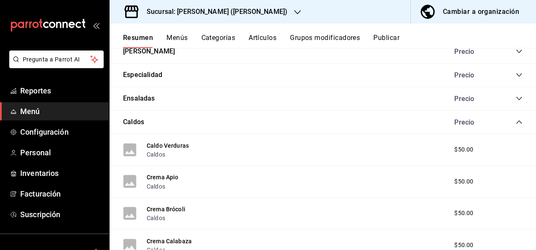
scroll to position [263, 0]
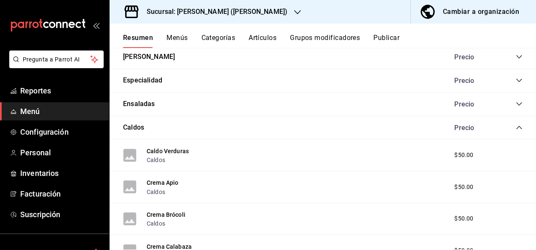
click at [169, 155] on div "Caldos" at bounding box center [168, 159] width 42 height 9
click at [173, 150] on button "Caldo Verduras" at bounding box center [168, 151] width 42 height 8
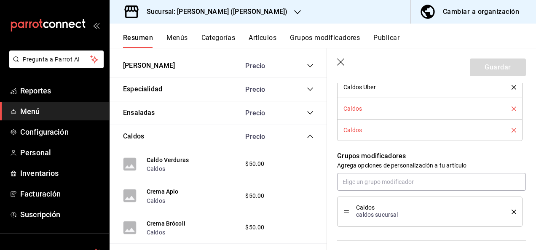
scroll to position [522, 0]
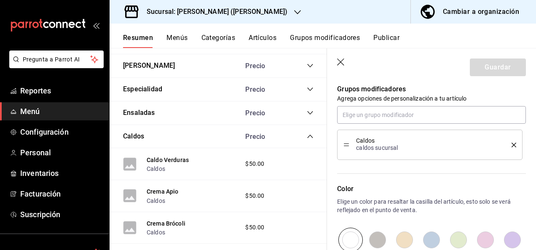
click at [341, 63] on icon "button" at bounding box center [341, 63] width 8 height 8
